Goal: Task Accomplishment & Management: Use online tool/utility

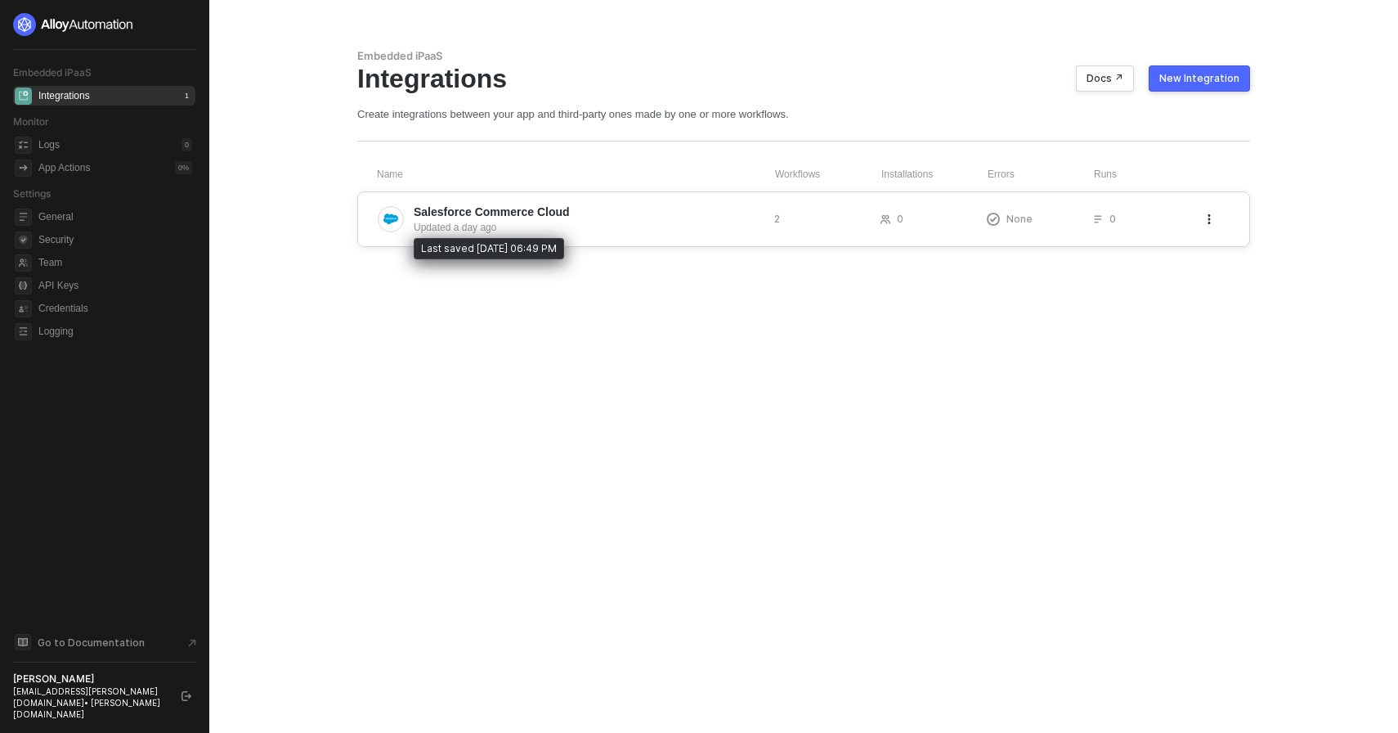
click at [581, 233] on div "Updated a day ago" at bounding box center [588, 227] width 348 height 15
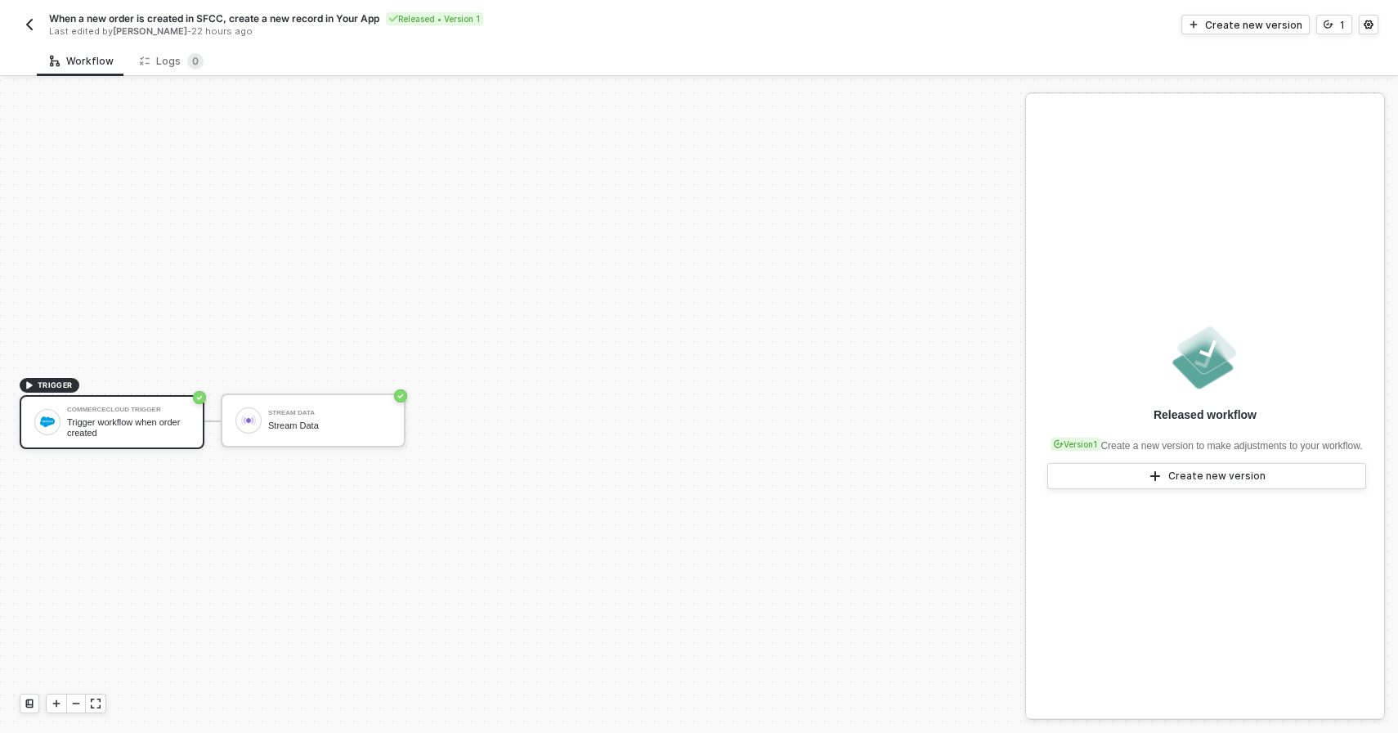
scroll to position [30, 0]
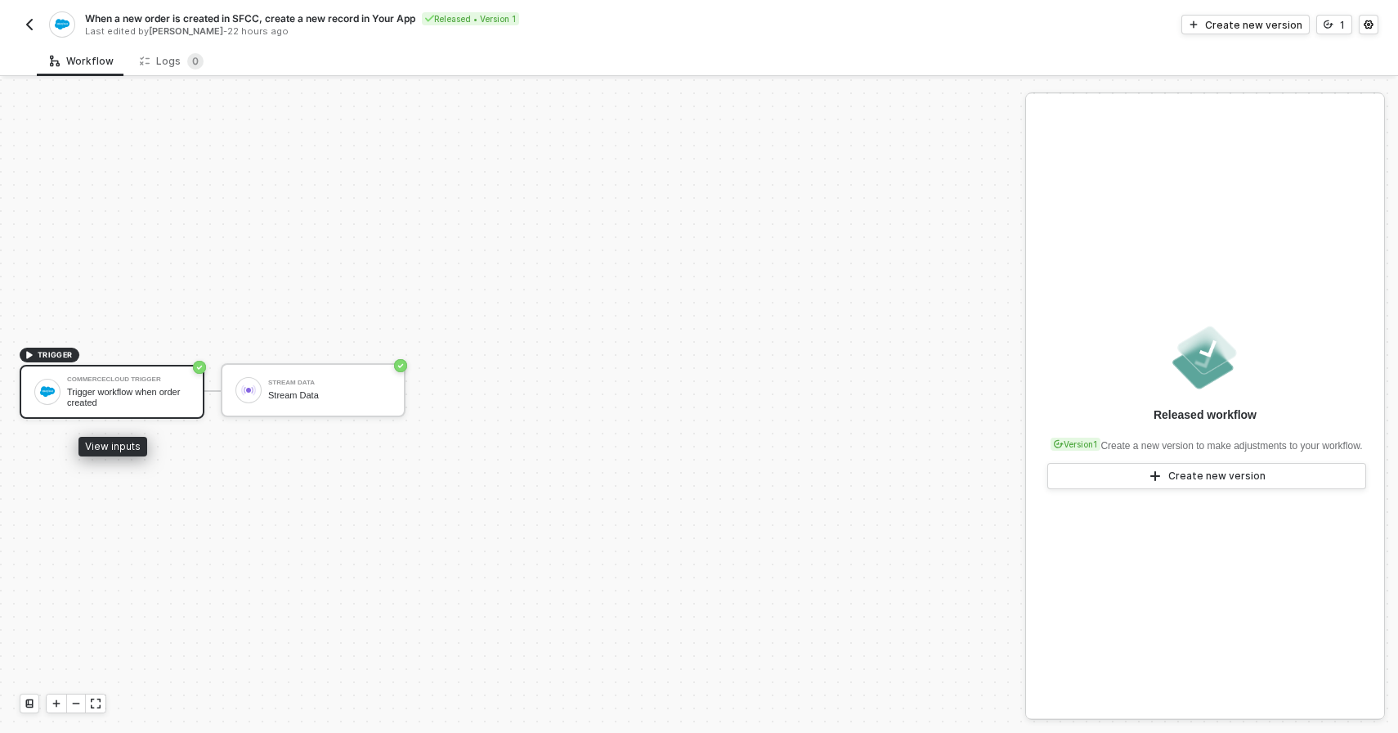
click at [74, 388] on div "Trigger workflow when order created" at bounding box center [128, 397] width 123 height 20
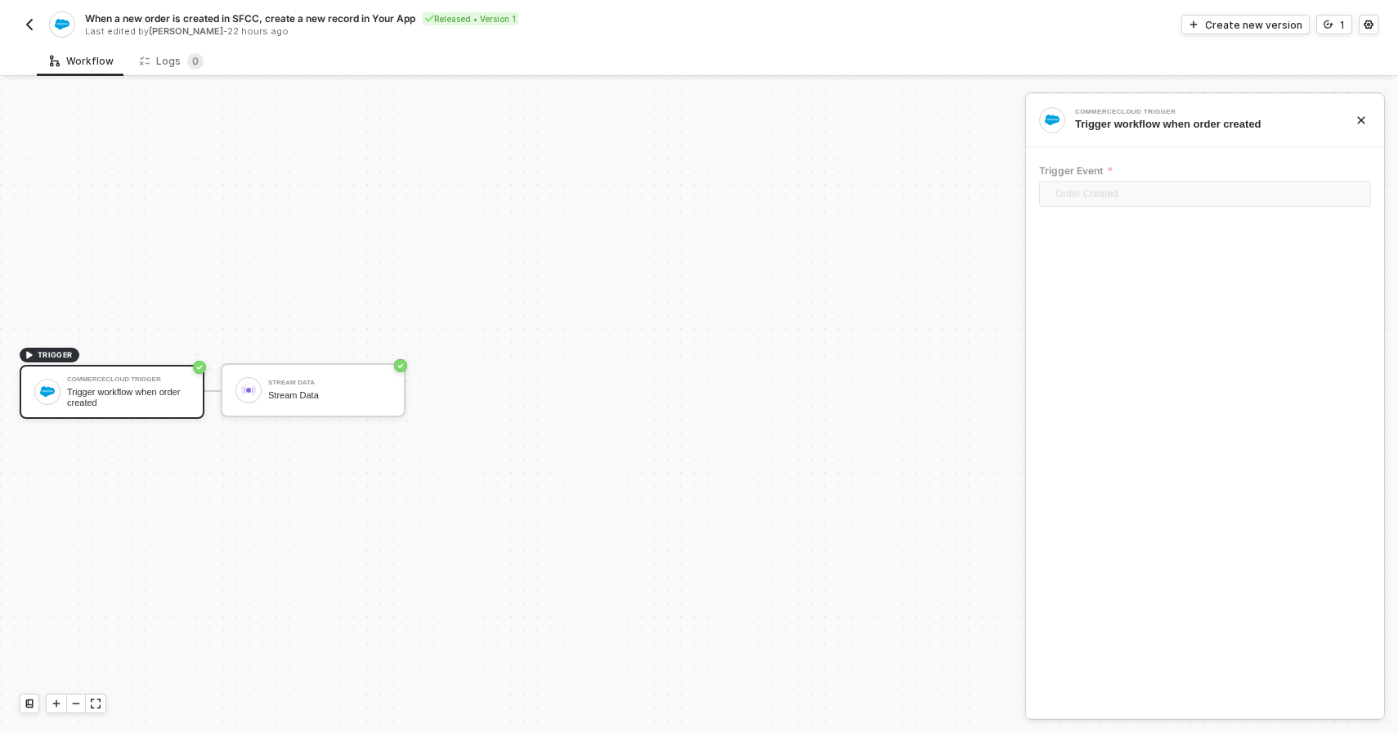
click at [33, 352] on icon "icon-play" at bounding box center [30, 355] width 10 height 10
click at [29, 359] on icon "icon-play" at bounding box center [30, 355] width 10 height 10
click at [49, 384] on div at bounding box center [47, 392] width 26 height 26
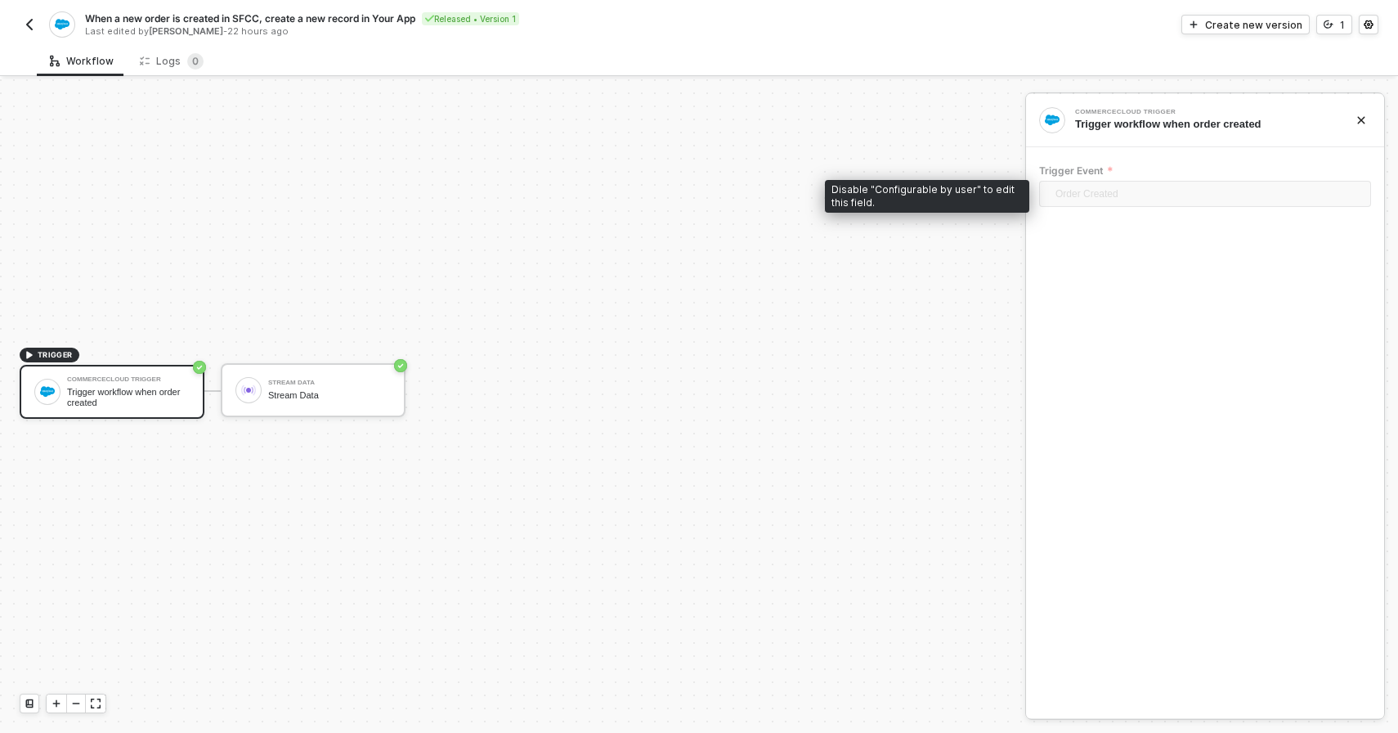
click at [1094, 194] on span "Order Created" at bounding box center [1209, 194] width 306 height 25
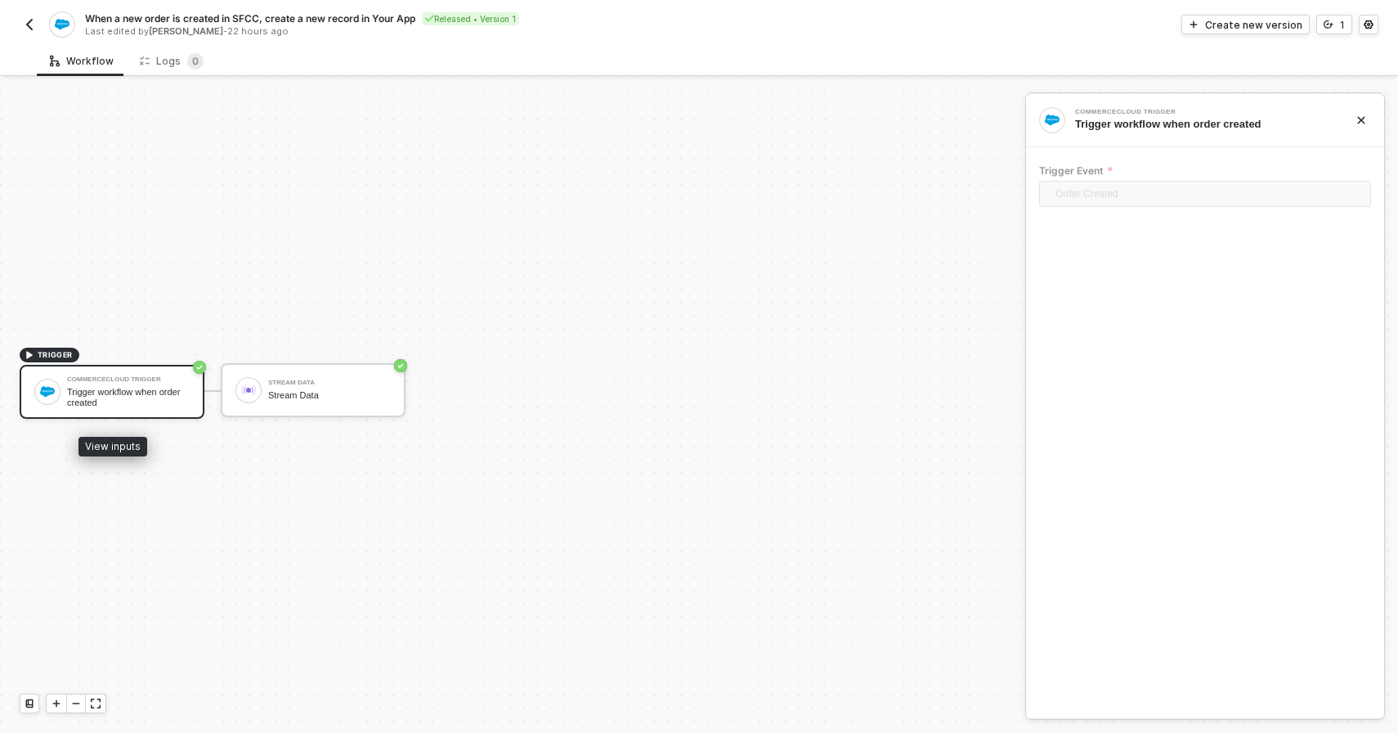
click at [118, 402] on div "Trigger workflow when order created" at bounding box center [128, 397] width 123 height 20
click at [29, 24] on img "button" at bounding box center [29, 24] width 13 height 13
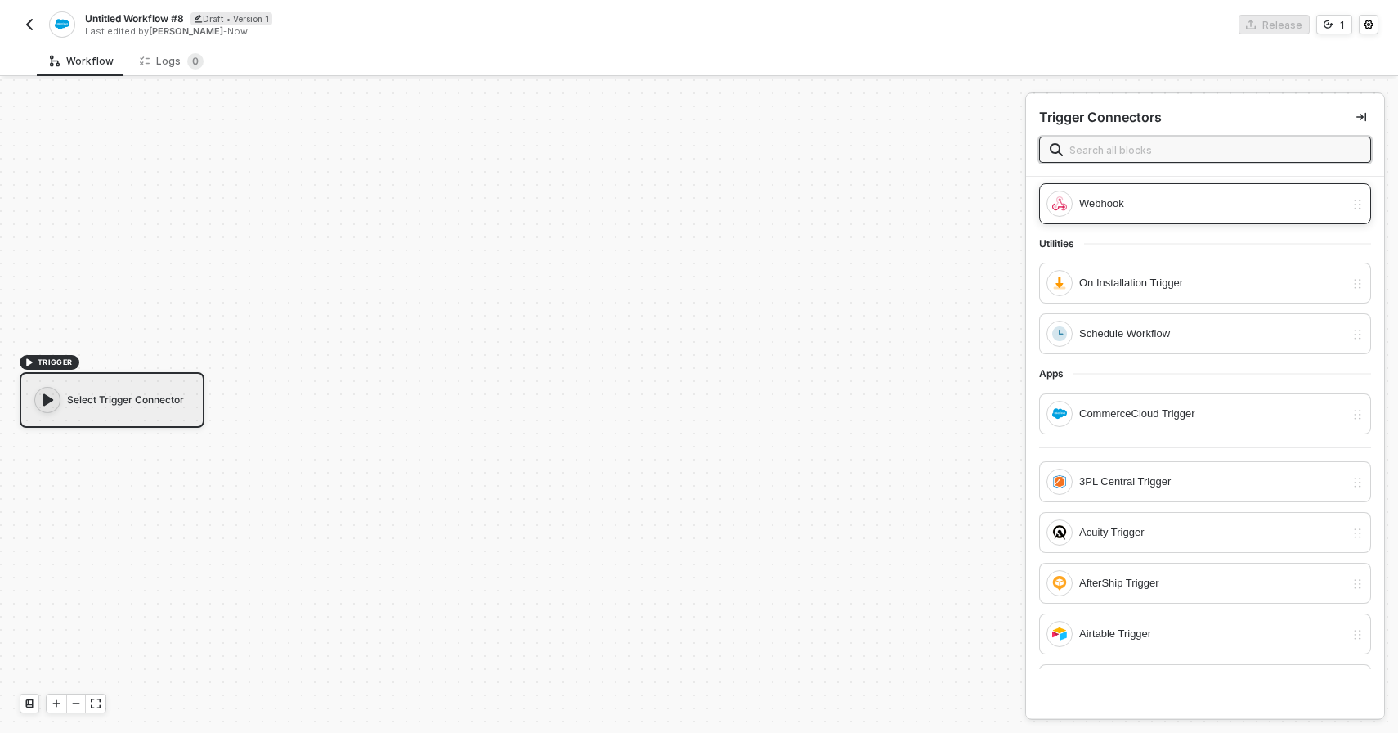
scroll to position [64, 0]
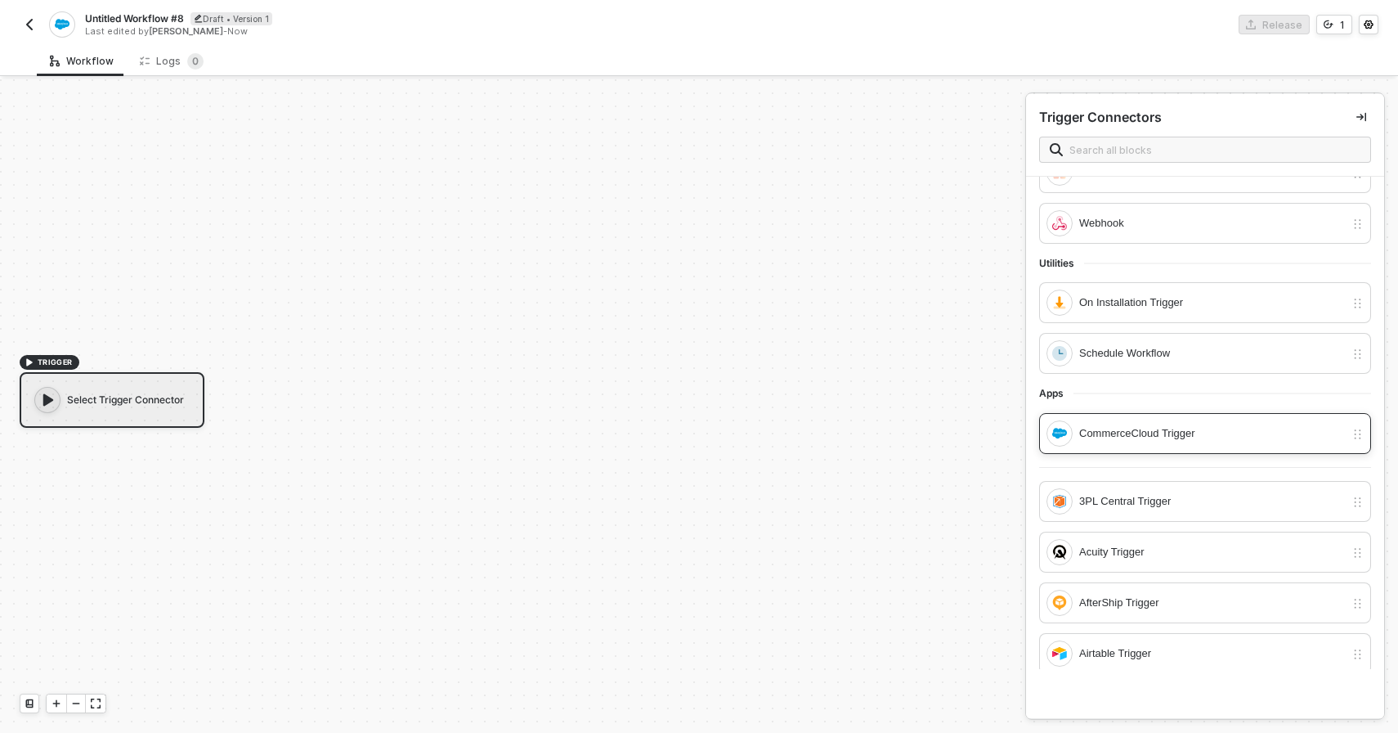
click at [1153, 436] on div "CommerceCloud Trigger" at bounding box center [1212, 433] width 266 height 18
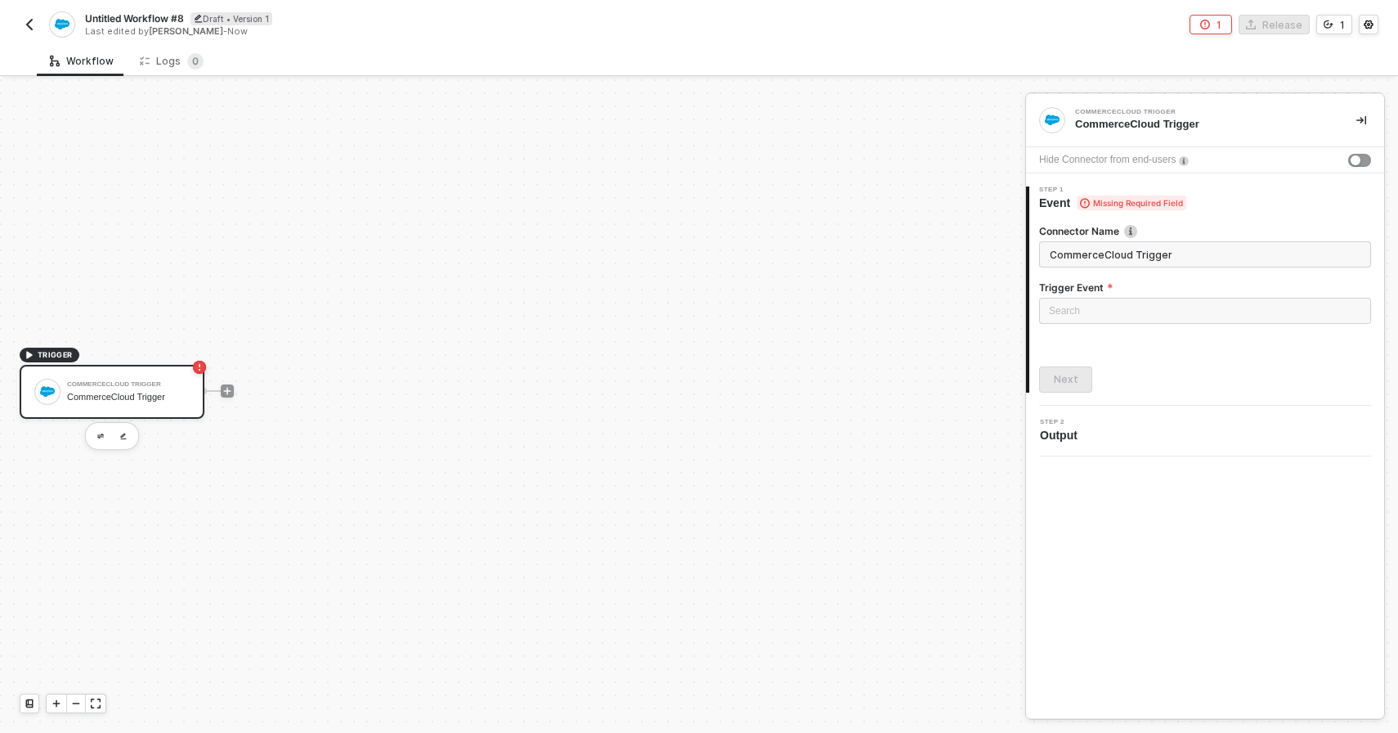
click at [38, 25] on button "button" at bounding box center [30, 25] width 20 height 20
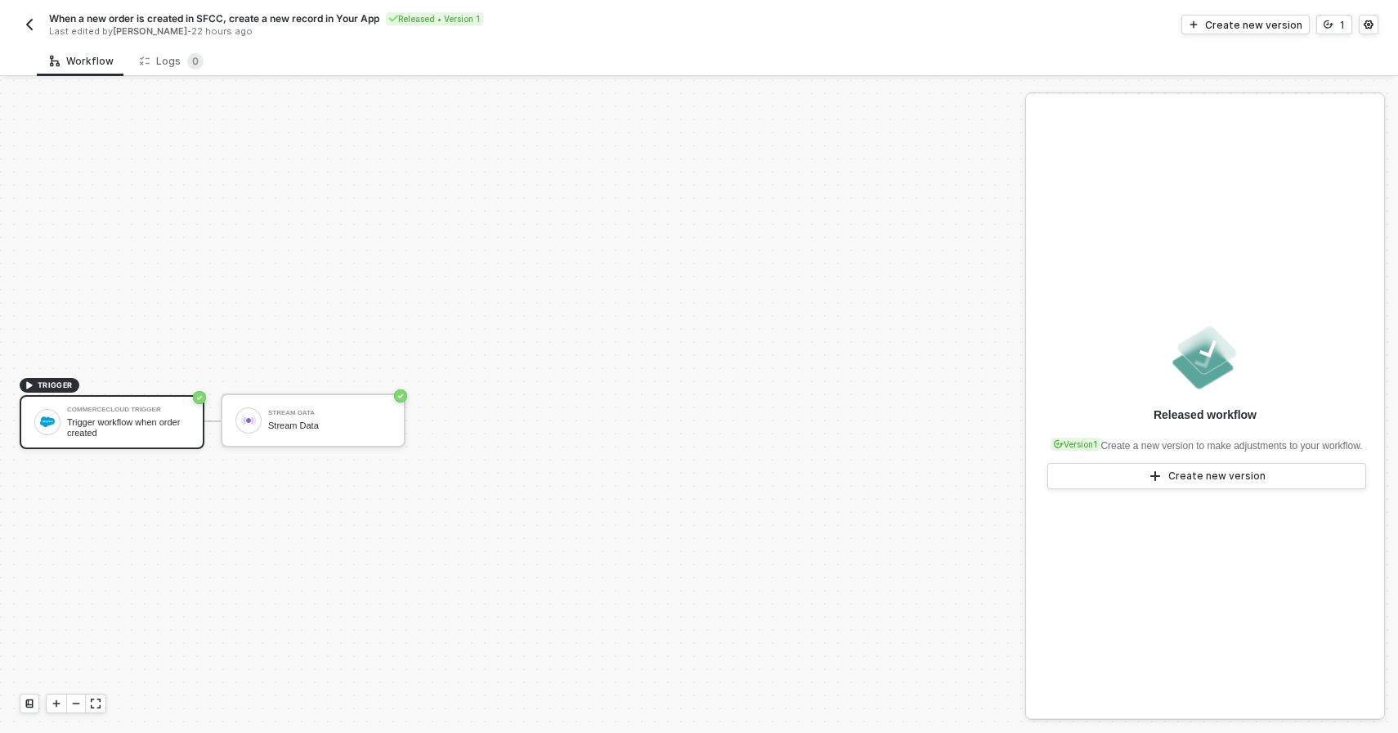
scroll to position [30, 0]
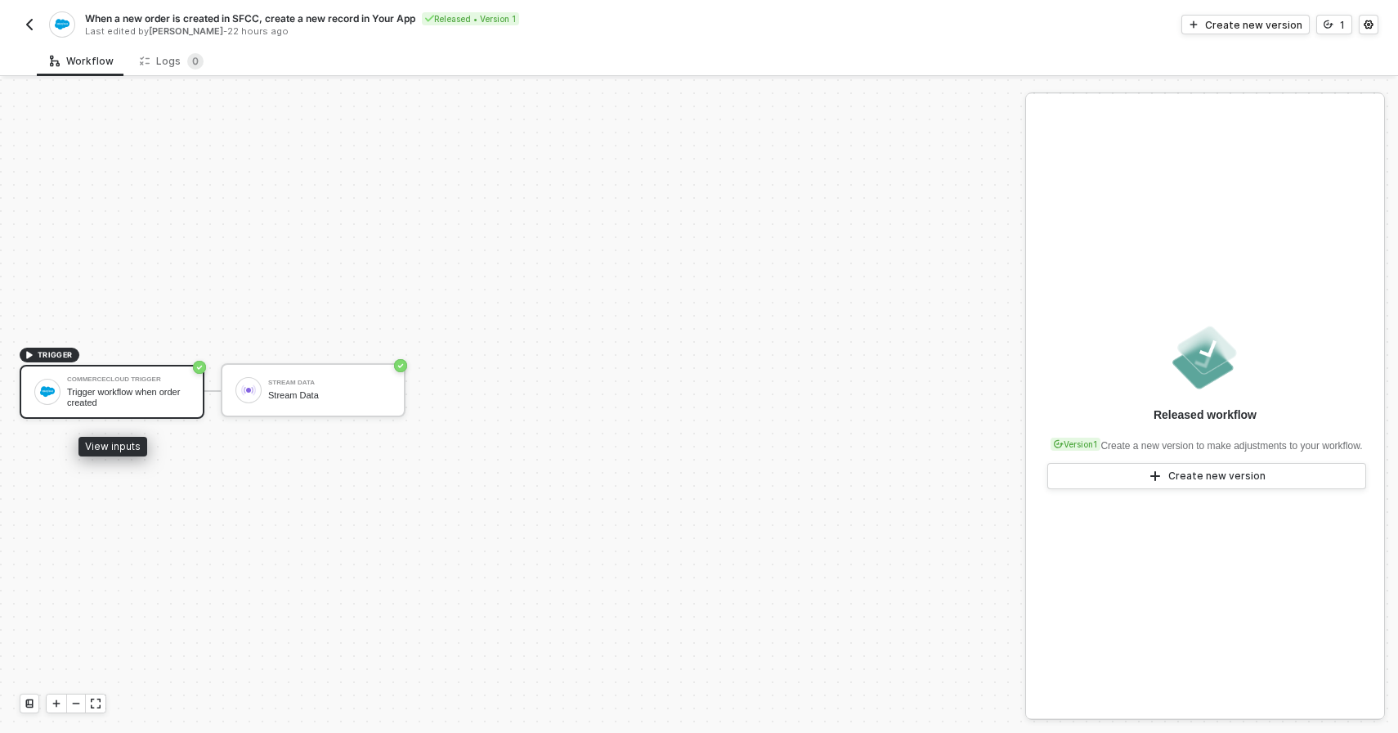
click at [85, 385] on div "CommerceCloud Trigger Trigger workflow when order created" at bounding box center [128, 391] width 123 height 31
